Goal: Transaction & Acquisition: Obtain resource

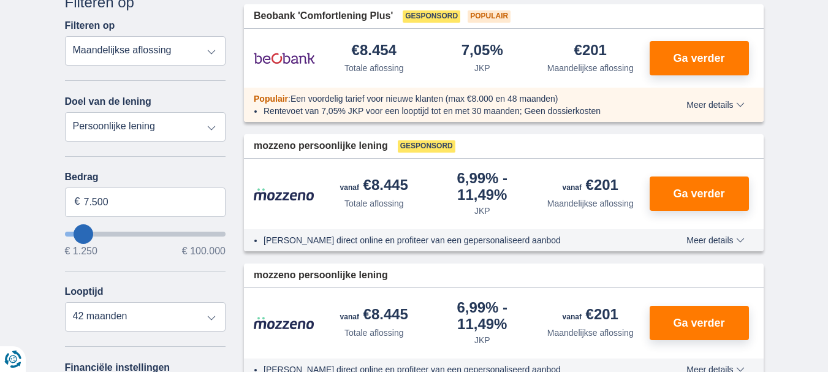
scroll to position [306, 0]
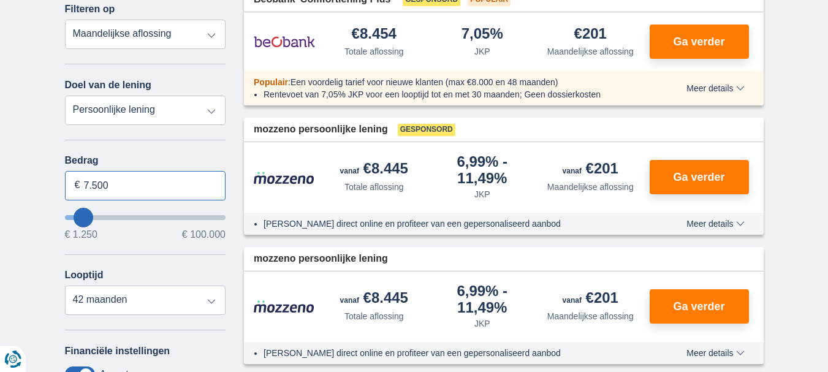
drag, startPoint x: 139, startPoint y: 191, endPoint x: 58, endPoint y: 189, distance: 80.9
click at [58, 189] on div "Annuleren Filters Filteren op Filteren op Totale aflossing JKP Maandelijkse afl…" at bounding box center [146, 266] width 180 height 583
type input "50.000"
type input "50250"
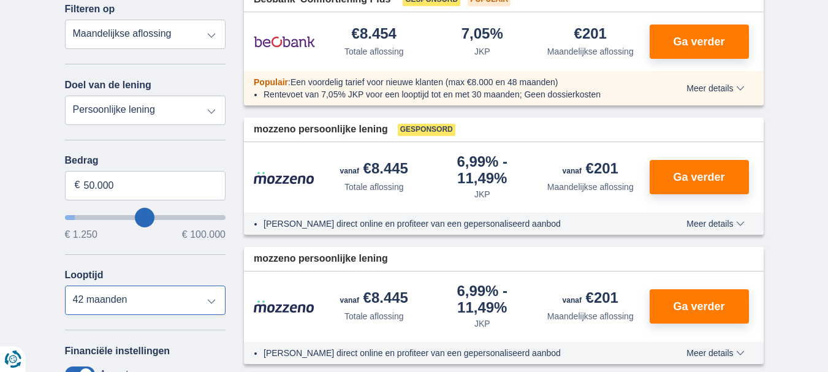
select select "120"
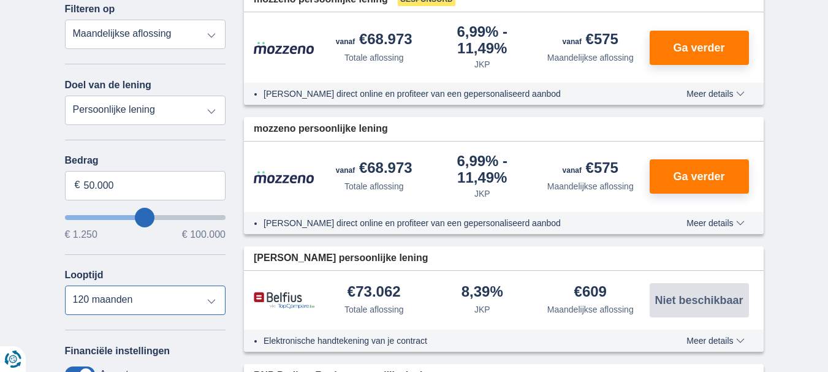
click at [65, 286] on select "12 maanden 18 maanden 24 maanden 30 maanden 36 maanden 42 maanden 48 maanden 60…" at bounding box center [145, 300] width 161 height 29
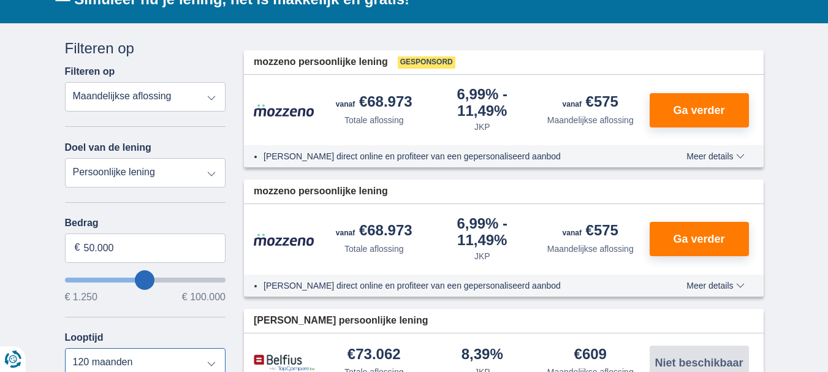
scroll to position [245, 0]
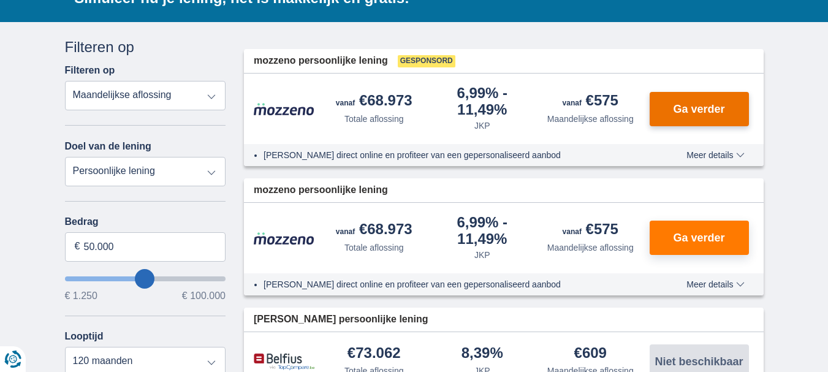
click at [689, 109] on span "Ga verder" at bounding box center [698, 109] width 51 height 11
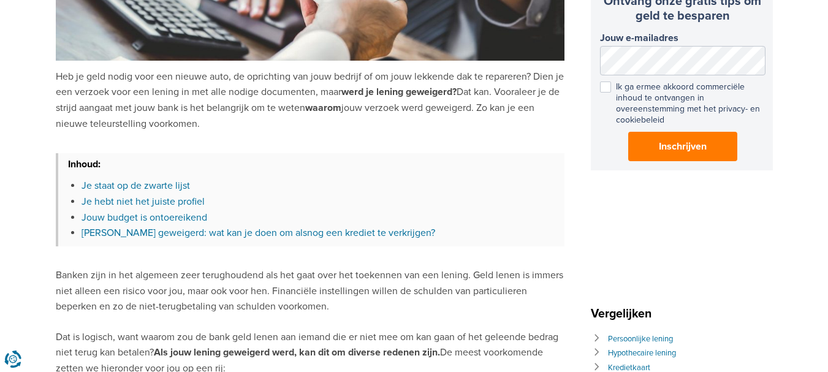
scroll to position [306, 0]
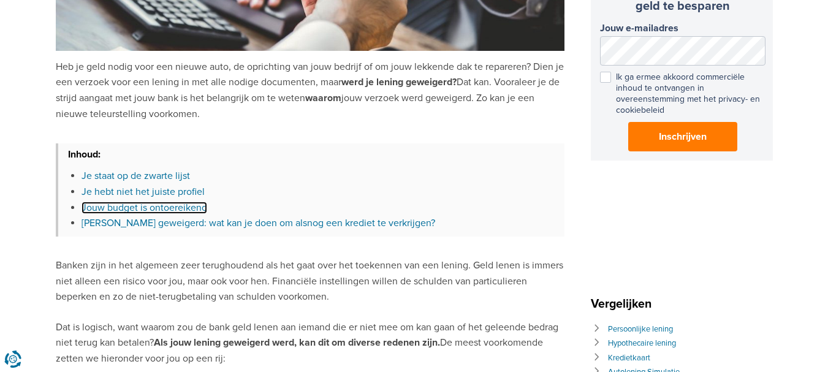
click at [181, 207] on link "Jouw budget is ontoereikend" at bounding box center [145, 208] width 126 height 12
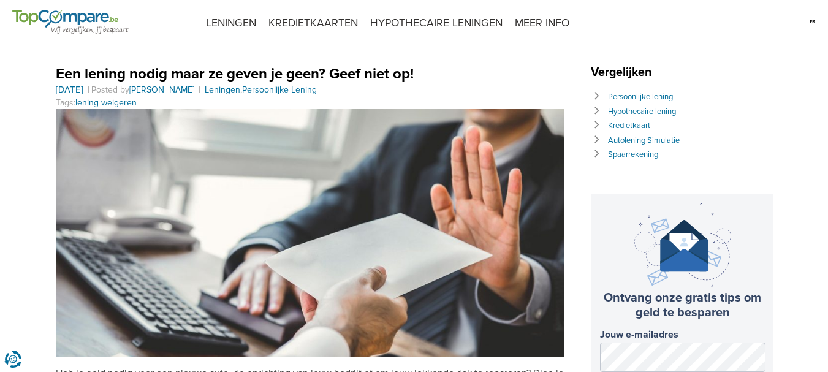
scroll to position [306, 0]
